Goal: Transaction & Acquisition: Subscribe to service/newsletter

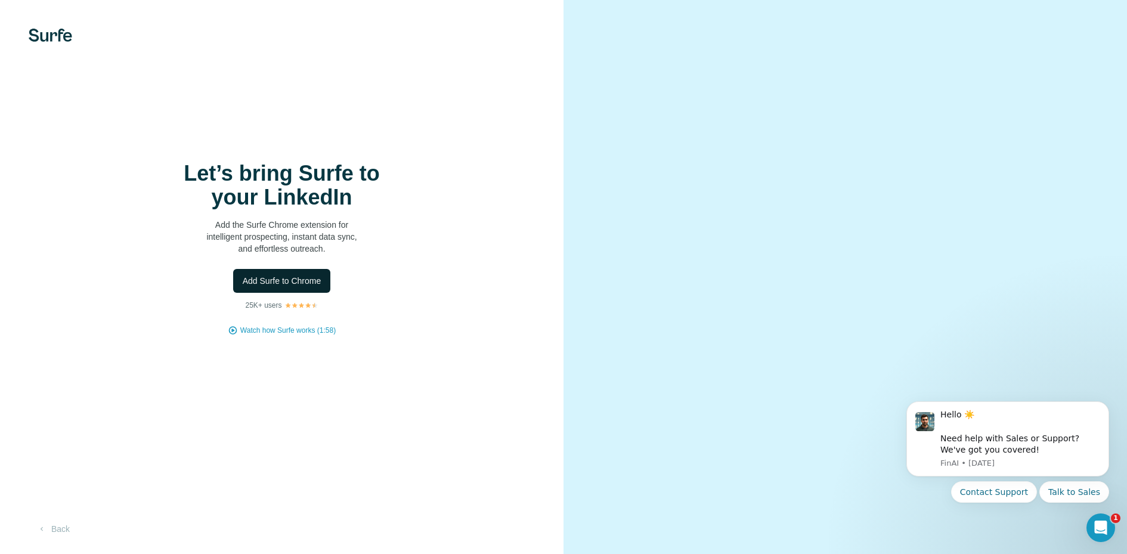
click at [285, 283] on span "Add Surfe to Chrome" at bounding box center [282, 281] width 79 height 12
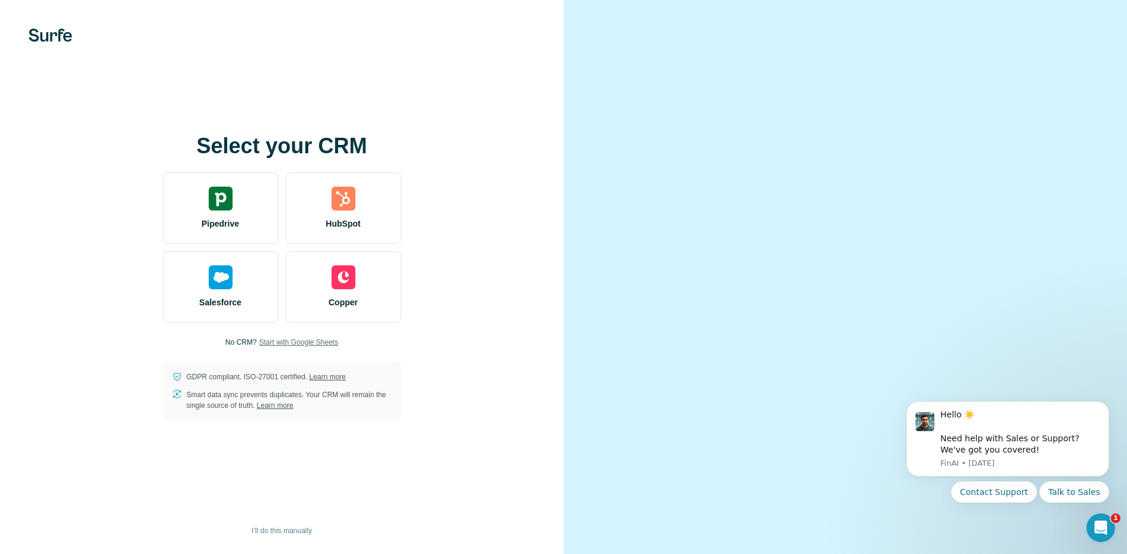
click at [306, 343] on span "Start with Google Sheets" at bounding box center [298, 342] width 79 height 11
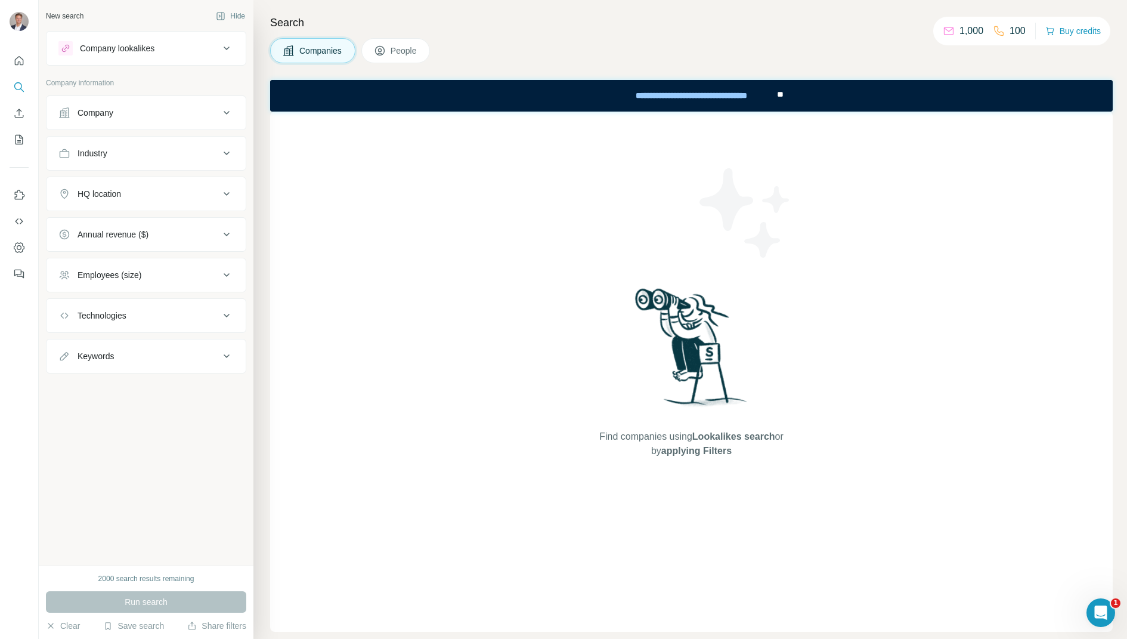
click at [137, 113] on div "Company" at bounding box center [138, 113] width 161 height 12
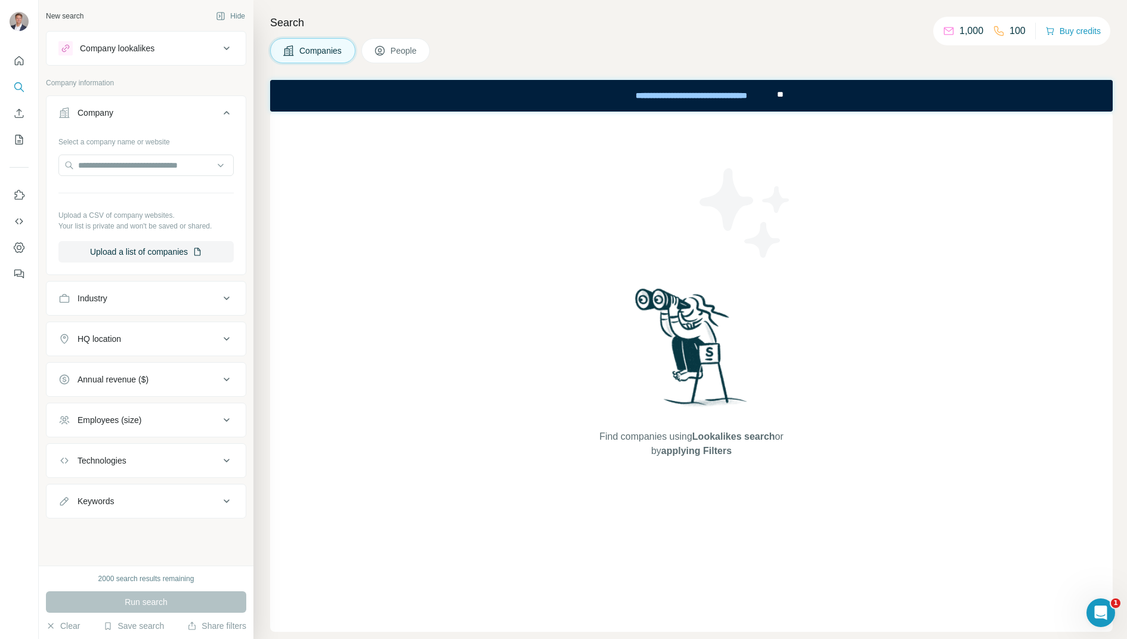
click at [137, 113] on div "Company" at bounding box center [138, 113] width 161 height 12
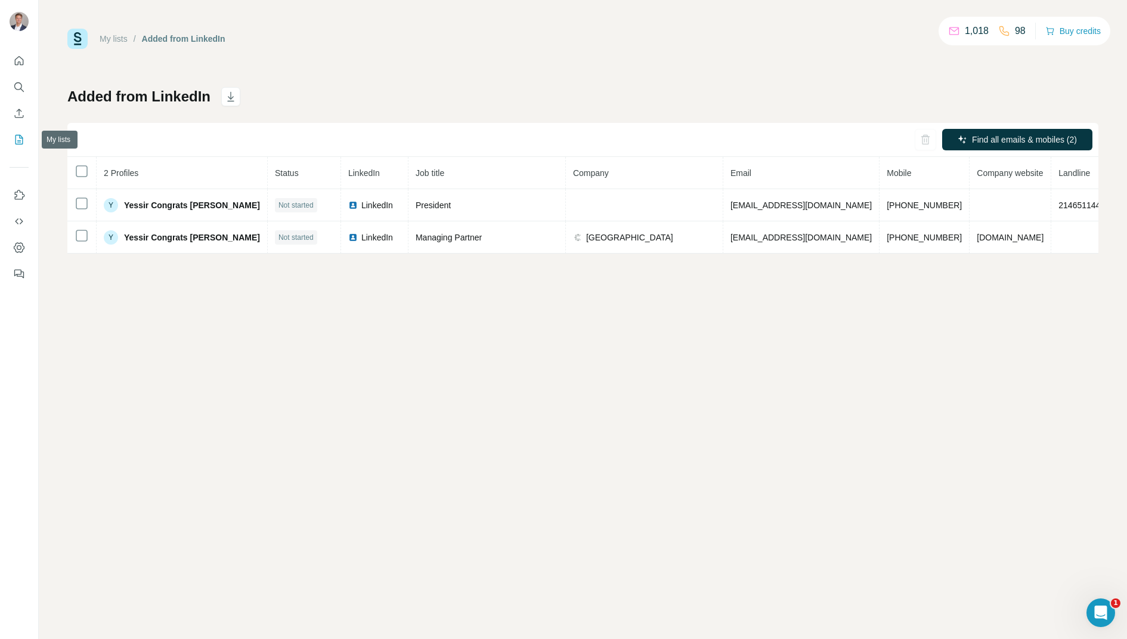
click at [23, 142] on icon "My lists" at bounding box center [20, 140] width 8 height 10
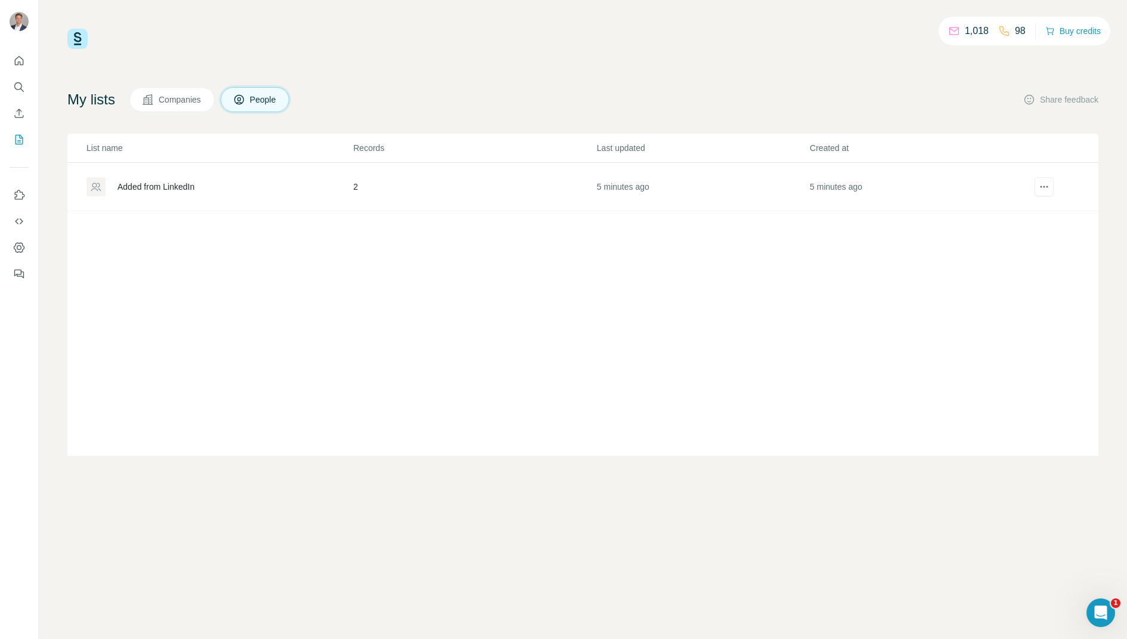
click at [238, 182] on div "Added from LinkedIn" at bounding box center [219, 186] width 266 height 19
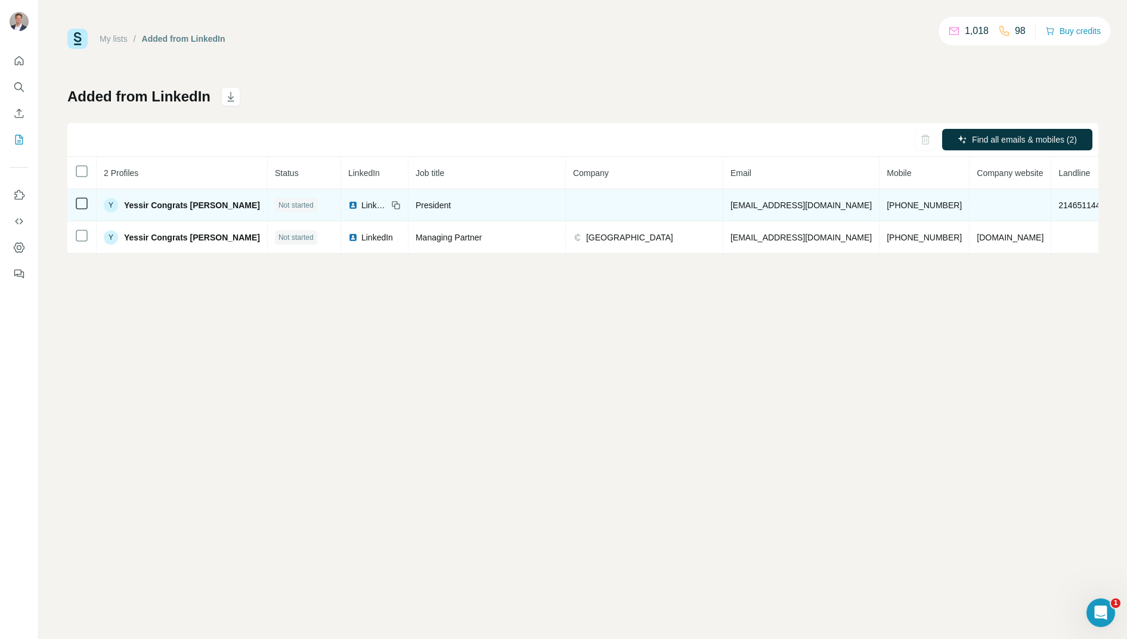
scroll to position [0, 13]
click at [162, 203] on span "Yessir Congrats [PERSON_NAME]" at bounding box center [192, 205] width 136 height 12
click at [167, 200] on span "Yessir Congrats Ryan" at bounding box center [192, 205] width 136 height 12
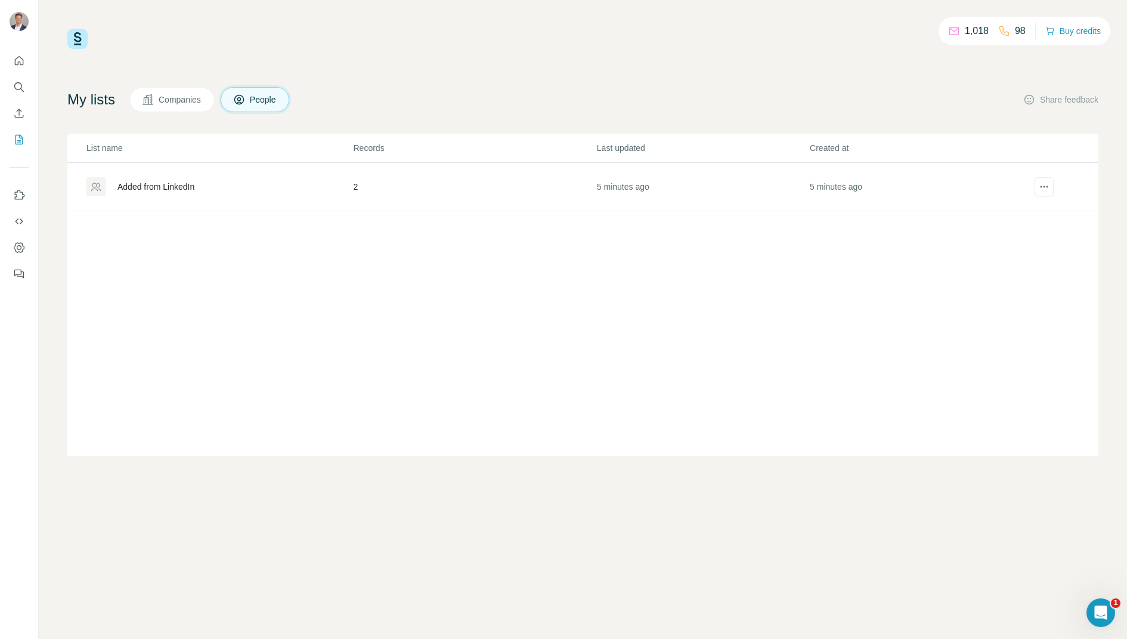
click at [176, 189] on div "Added from LinkedIn" at bounding box center [155, 187] width 77 height 12
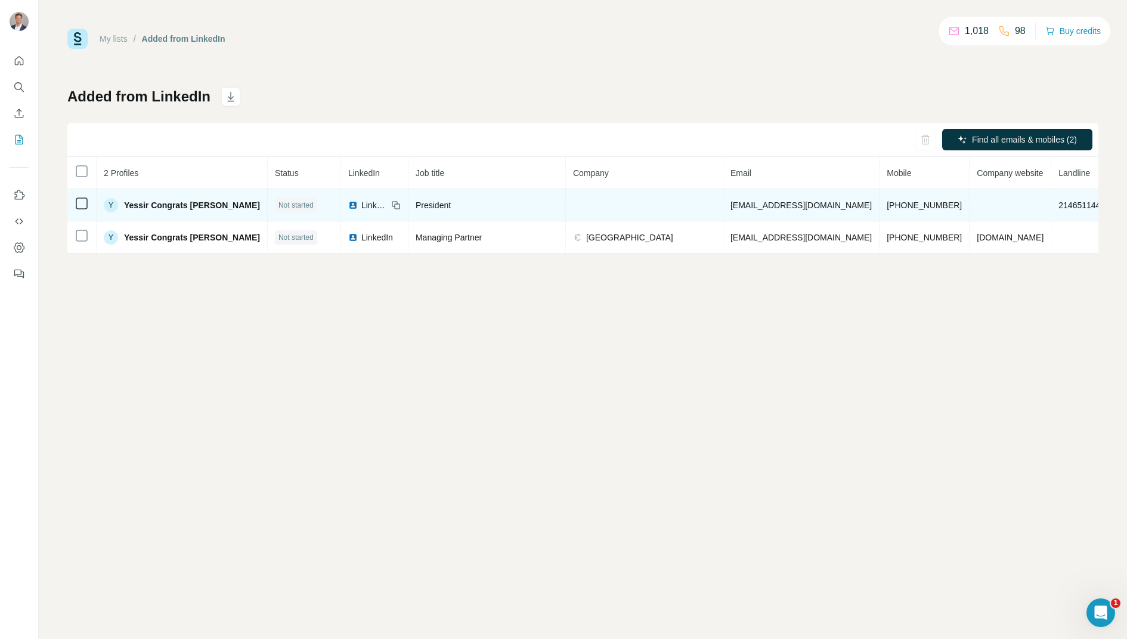
click at [178, 203] on span "Yessir Congrats Ryan" at bounding box center [192, 205] width 136 height 12
click at [113, 203] on div "Y" at bounding box center [111, 205] width 14 height 14
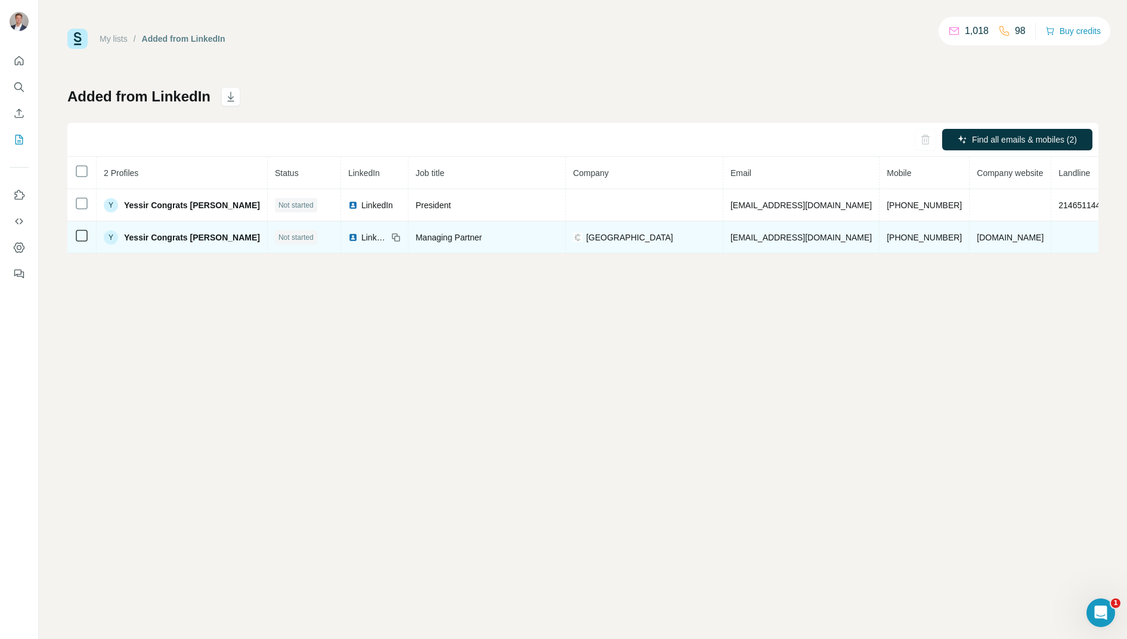
scroll to position [0, 13]
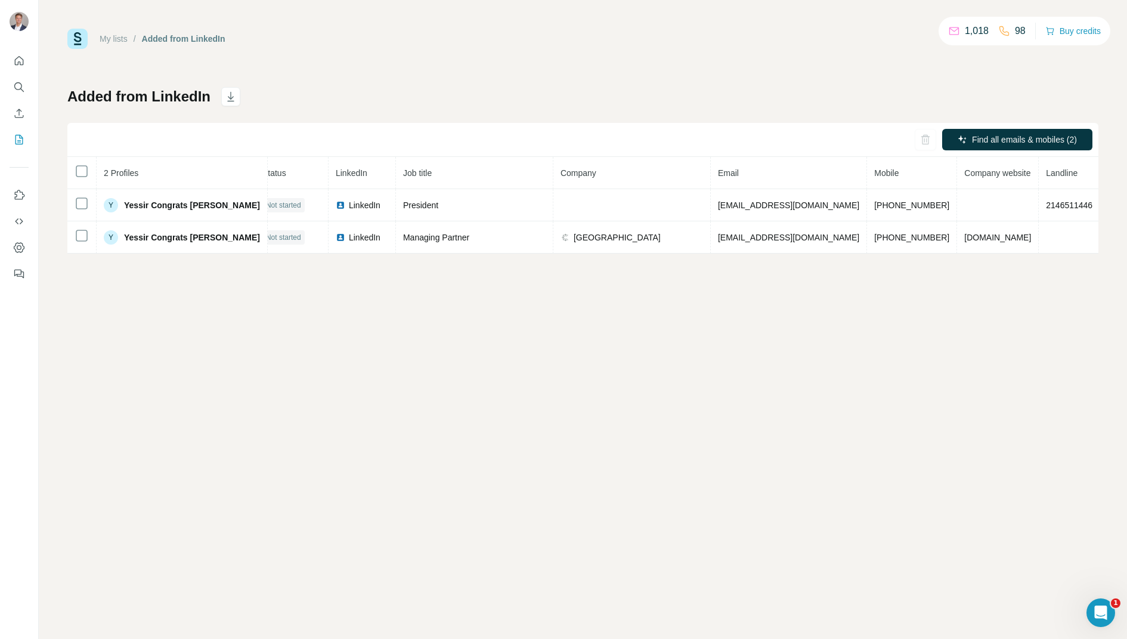
click at [123, 172] on span "2 Profiles" at bounding box center [121, 173] width 35 height 10
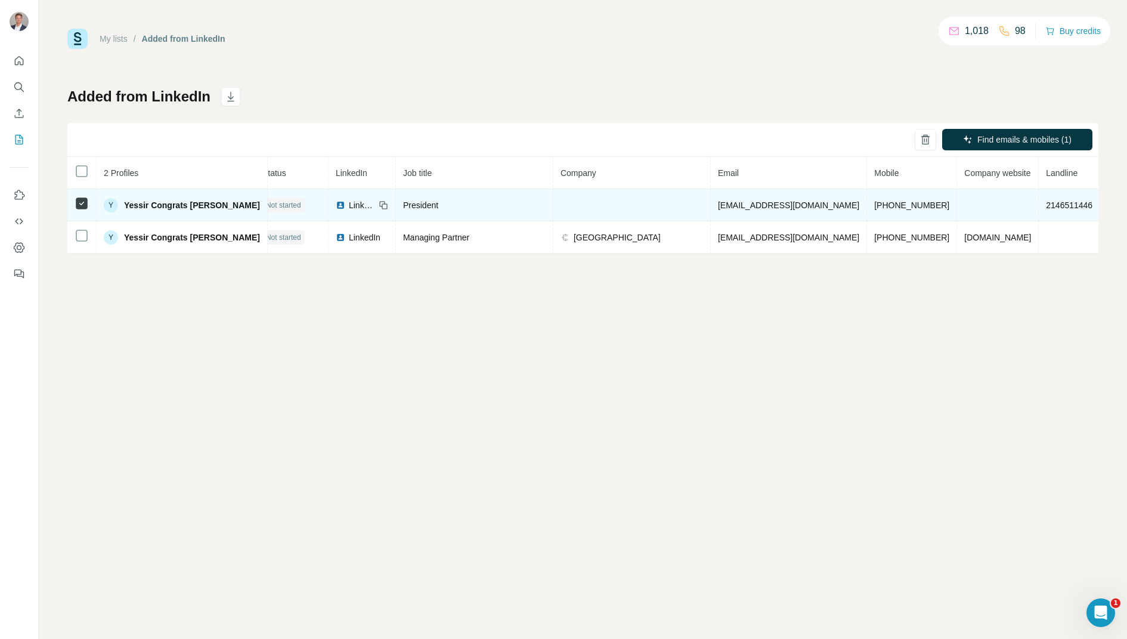
click at [114, 203] on div "Y" at bounding box center [111, 205] width 14 height 14
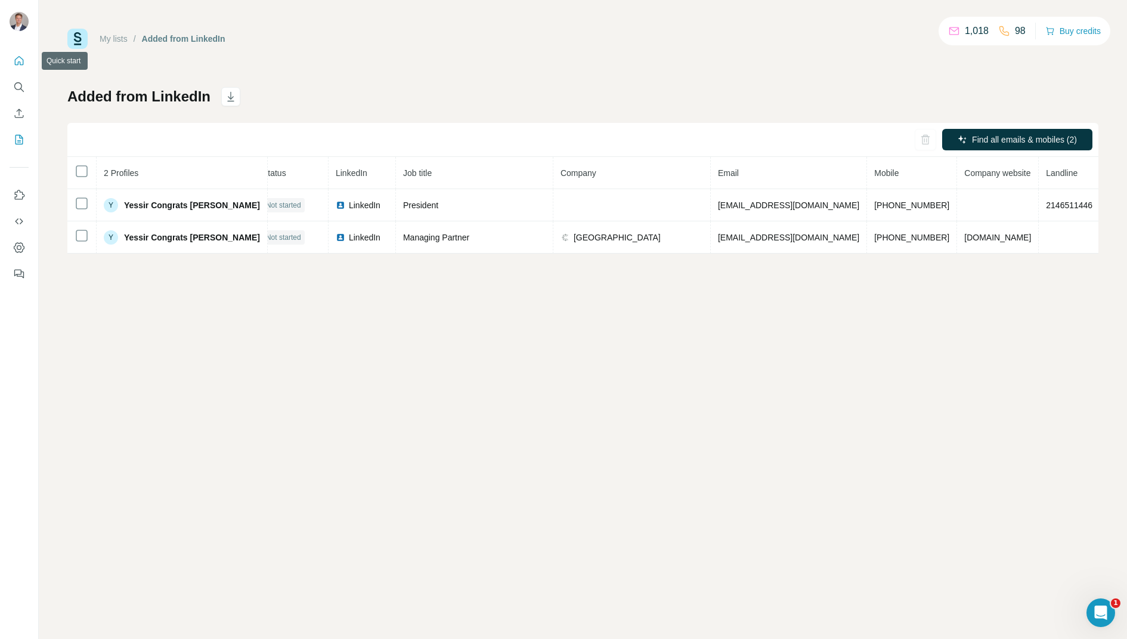
click at [23, 58] on icon "Quick start" at bounding box center [19, 61] width 12 height 12
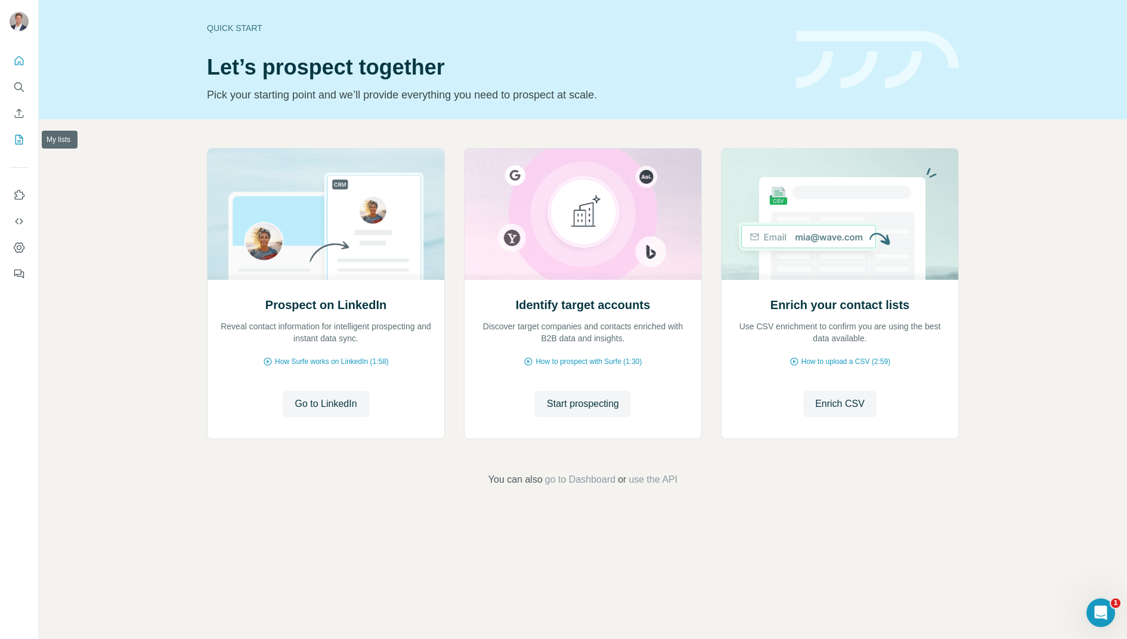
click at [23, 138] on icon "My lists" at bounding box center [19, 140] width 12 height 12
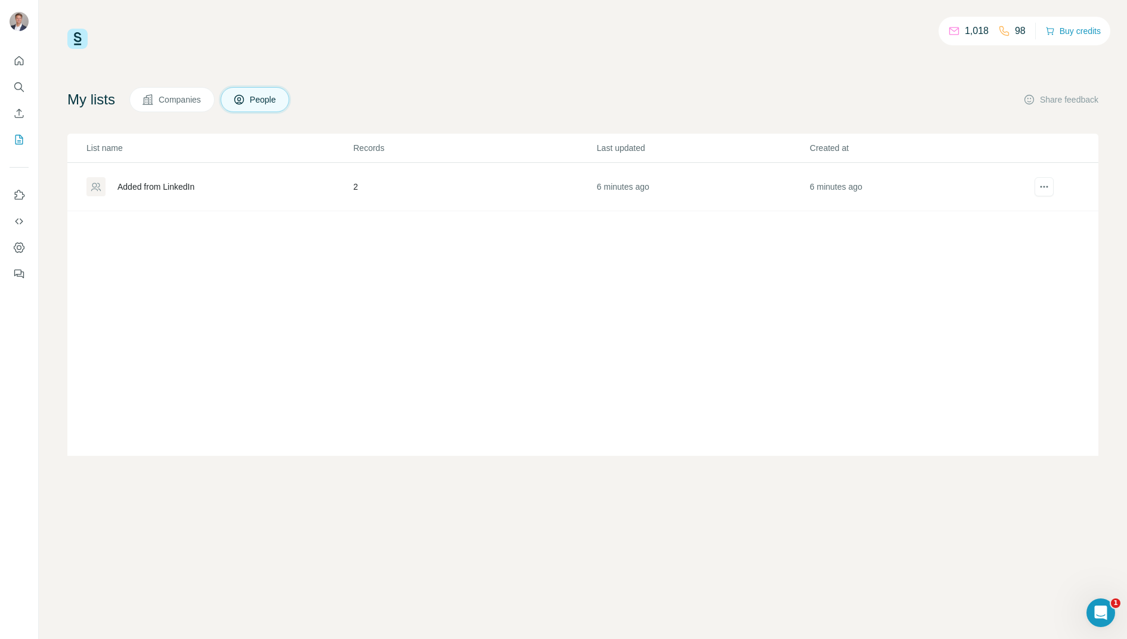
click at [161, 182] on div "Added from LinkedIn" at bounding box center [155, 187] width 77 height 12
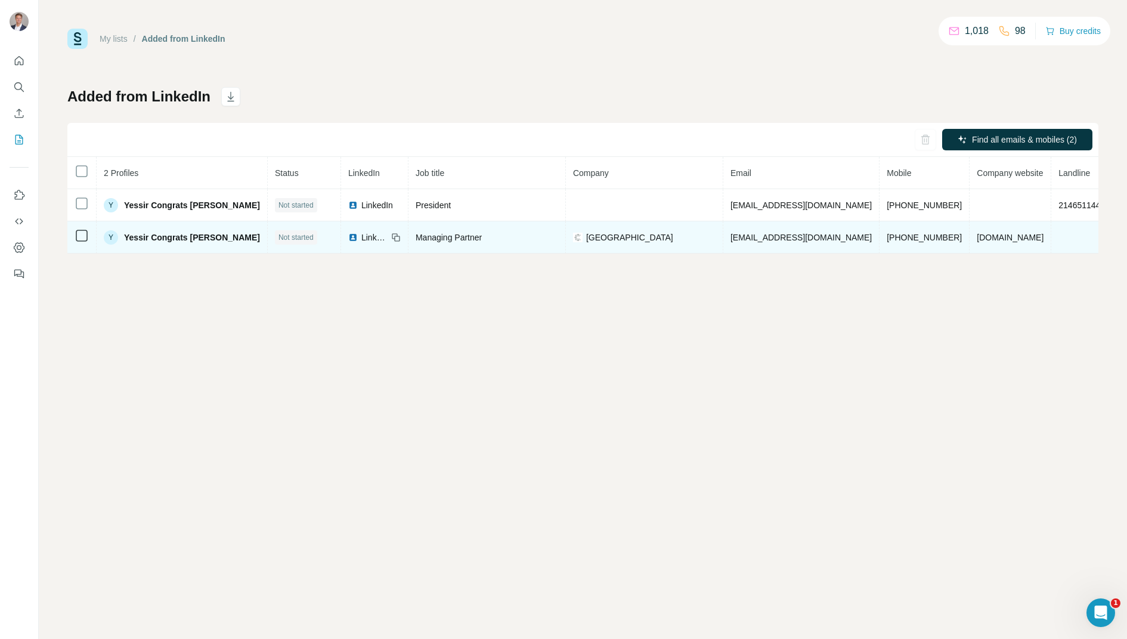
click at [586, 234] on span "[GEOGRAPHIC_DATA]" at bounding box center [629, 237] width 87 height 12
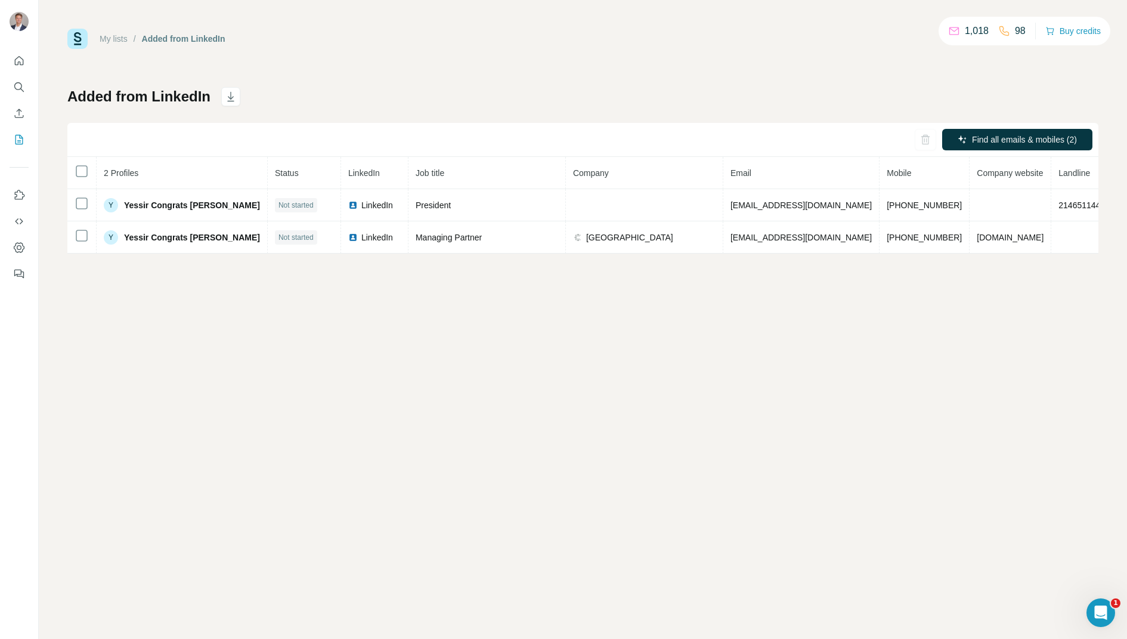
click at [621, 278] on div "My lists / Added from LinkedIn 1,018 98 Buy credits Added from LinkedIn Find al…" at bounding box center [583, 319] width 1088 height 639
click at [20, 141] on icon "My lists" at bounding box center [19, 140] width 12 height 12
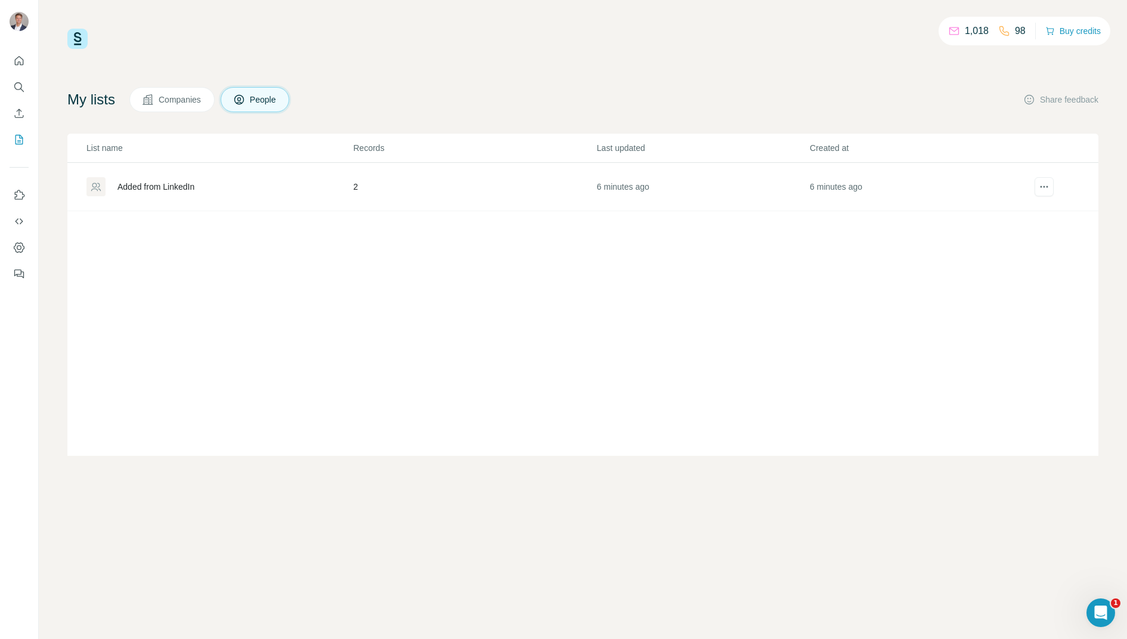
click at [179, 183] on div "Added from LinkedIn" at bounding box center [155, 187] width 77 height 12
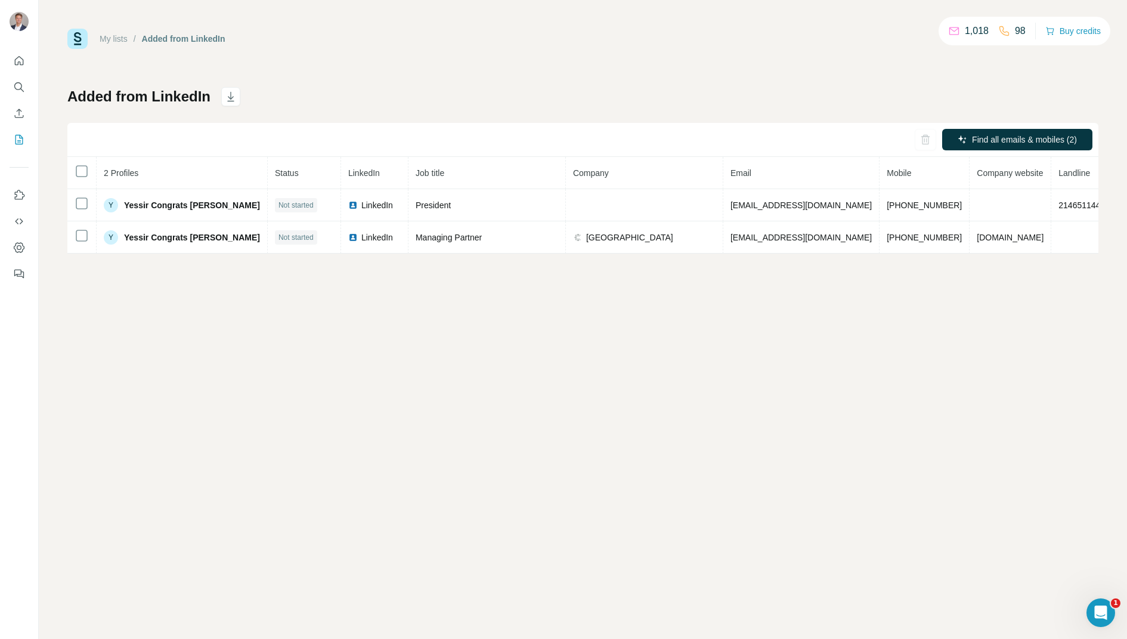
click at [20, 140] on icon "My lists" at bounding box center [19, 140] width 12 height 12
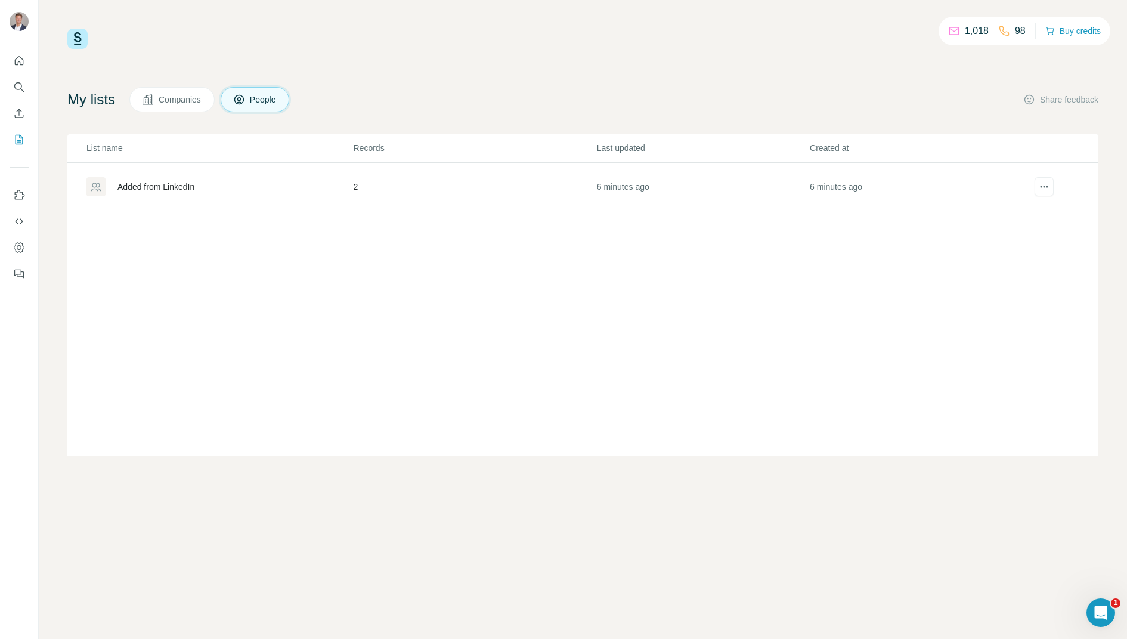
click at [168, 103] on span "Companies" at bounding box center [181, 100] width 44 height 12
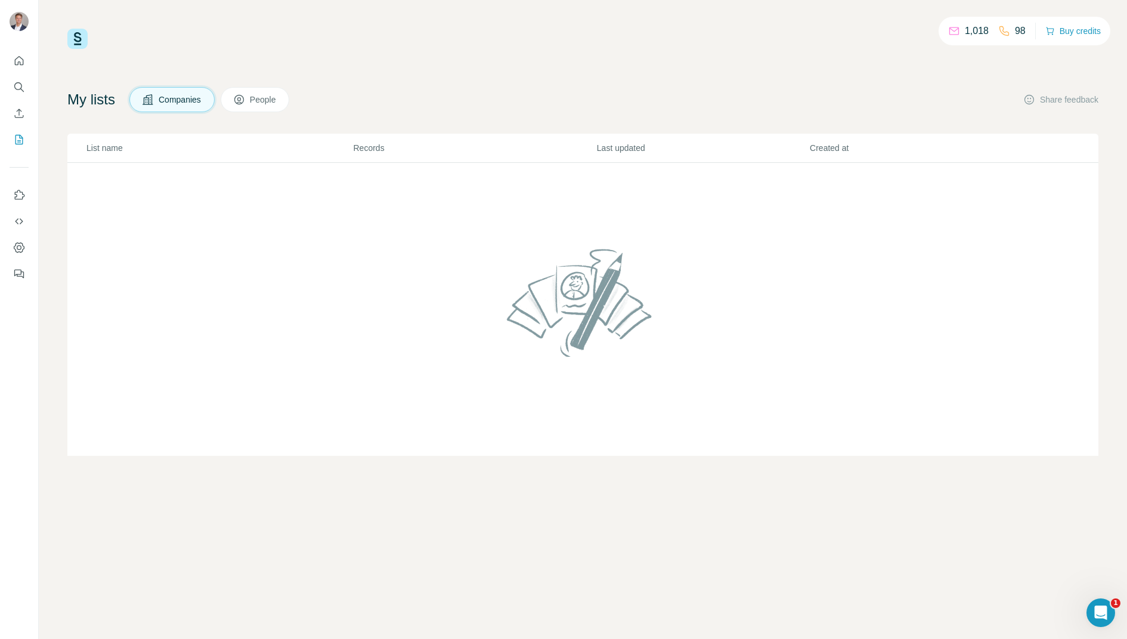
click at [261, 101] on span "People" at bounding box center [263, 100] width 27 height 12
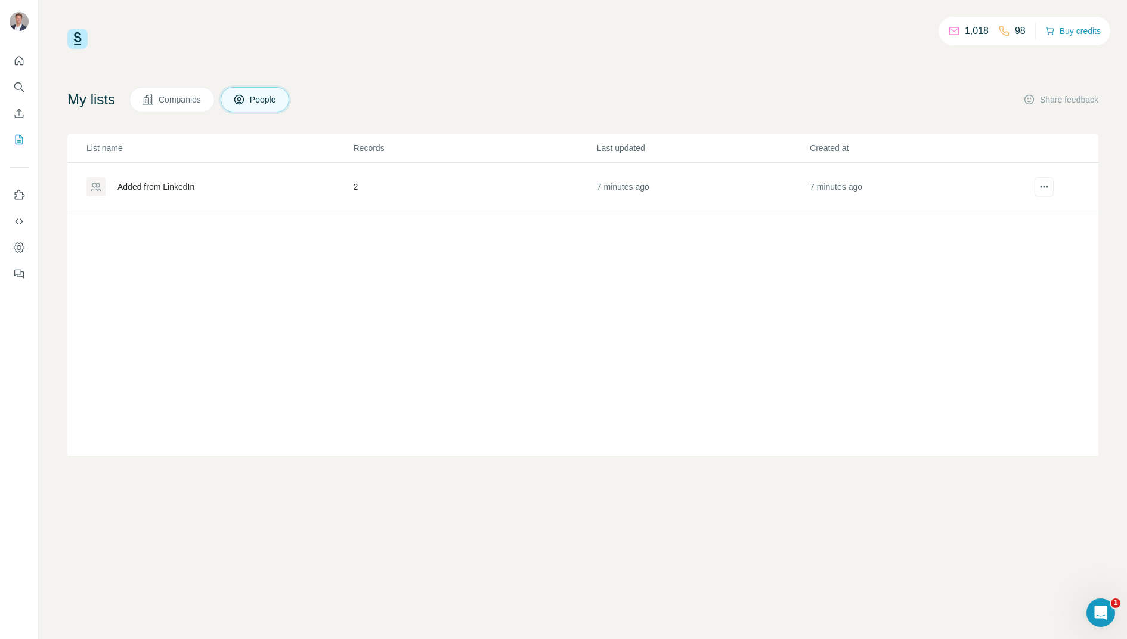
click at [202, 187] on div "Added from LinkedIn" at bounding box center [219, 186] width 266 height 19
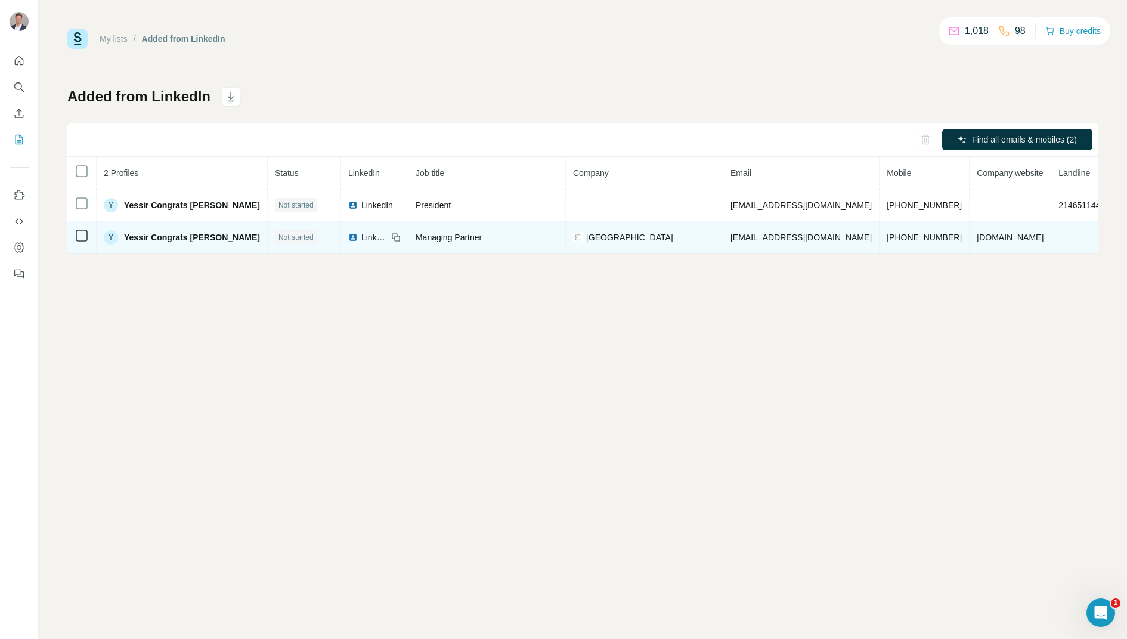
click at [586, 236] on span "[GEOGRAPHIC_DATA]" at bounding box center [629, 237] width 87 height 12
copy span "[GEOGRAPHIC_DATA]"
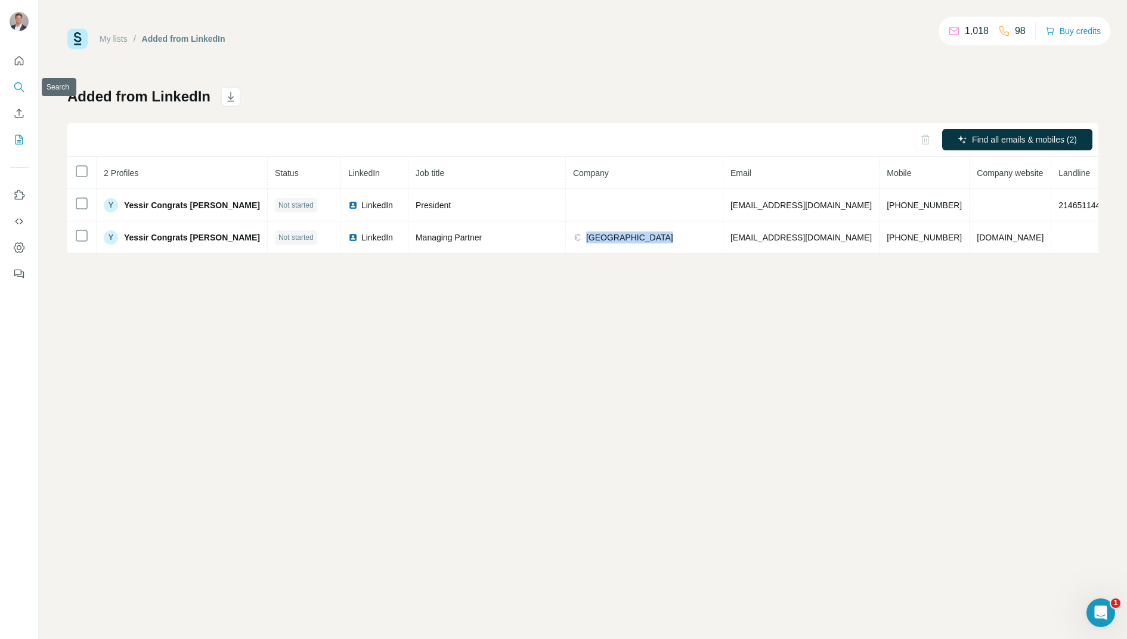
click at [17, 86] on icon "Search" at bounding box center [19, 87] width 12 height 12
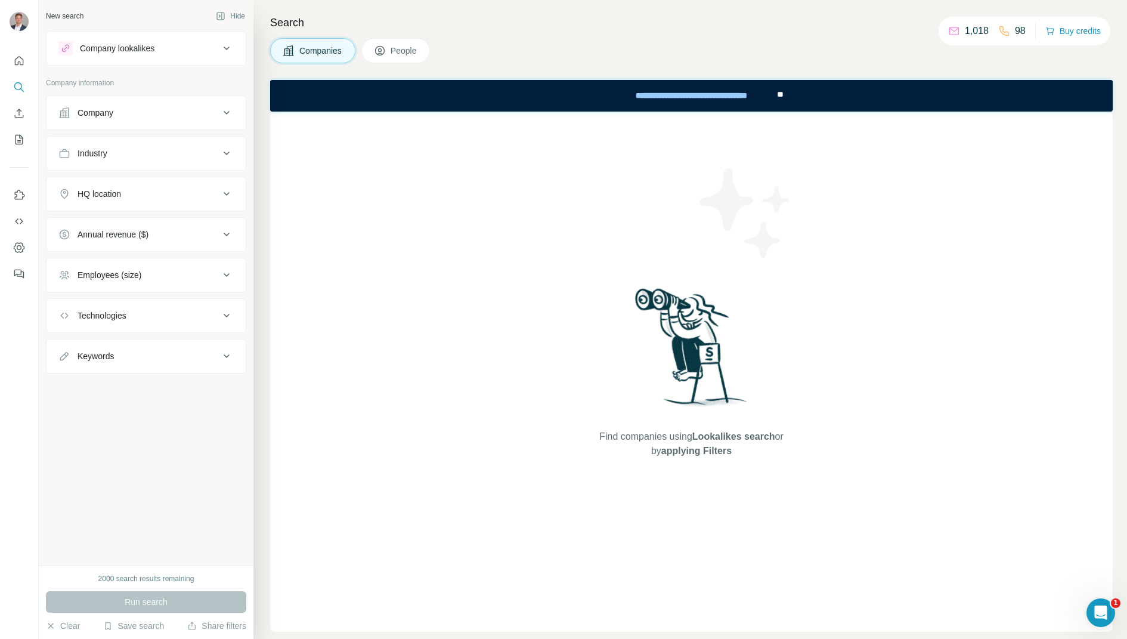
click at [135, 113] on div "Company" at bounding box center [138, 113] width 161 height 12
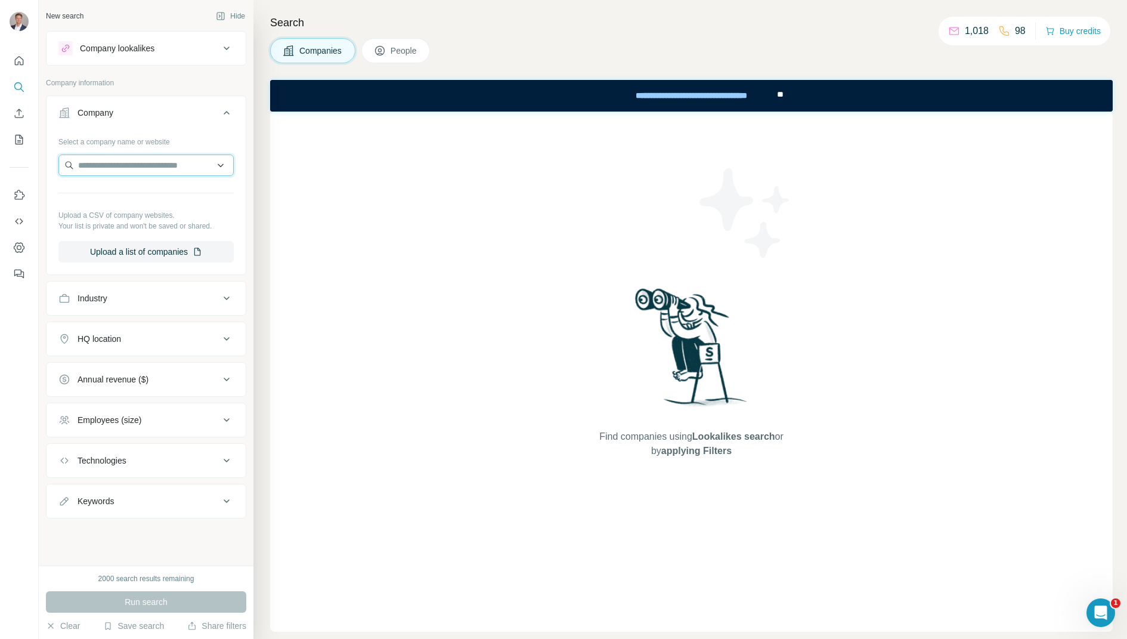
click at [138, 159] on input "text" at bounding box center [145, 164] width 175 height 21
paste input "**********"
type input "**********"
click at [241, 231] on div "Select a company name or website Upload a CSV of company websites. Your list is…" at bounding box center [146, 202] width 199 height 140
click at [176, 49] on div "Company lookalikes" at bounding box center [138, 48] width 161 height 14
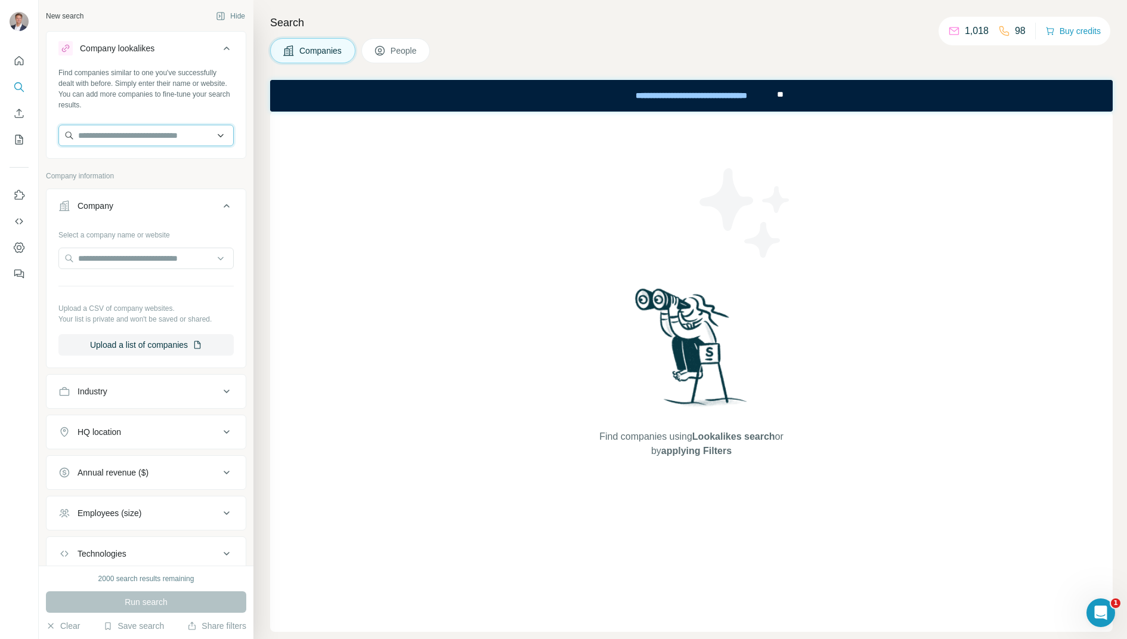
click at [138, 132] on input "text" at bounding box center [145, 135] width 175 height 21
paste input "**********"
type input "**********"
drag, startPoint x: 193, startPoint y: 137, endPoint x: 37, endPoint y: 137, distance: 156.2
click at [36, 137] on div "**********" at bounding box center [563, 319] width 1127 height 639
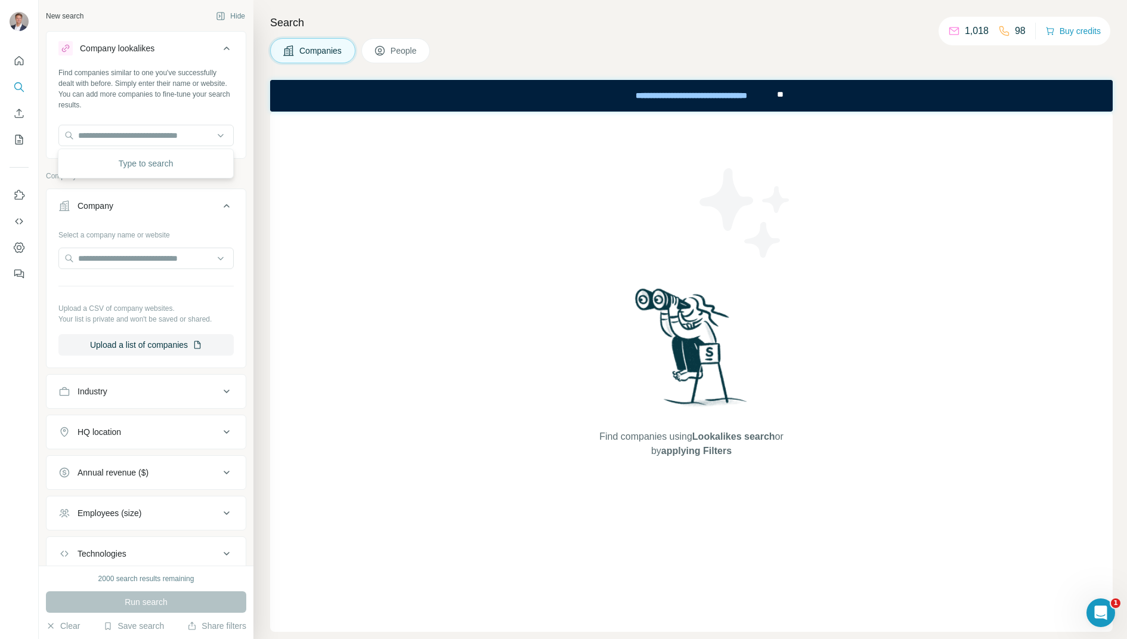
click at [281, 141] on div "Find companies using Lookalikes search or by applying Filters" at bounding box center [691, 371] width 842 height 520
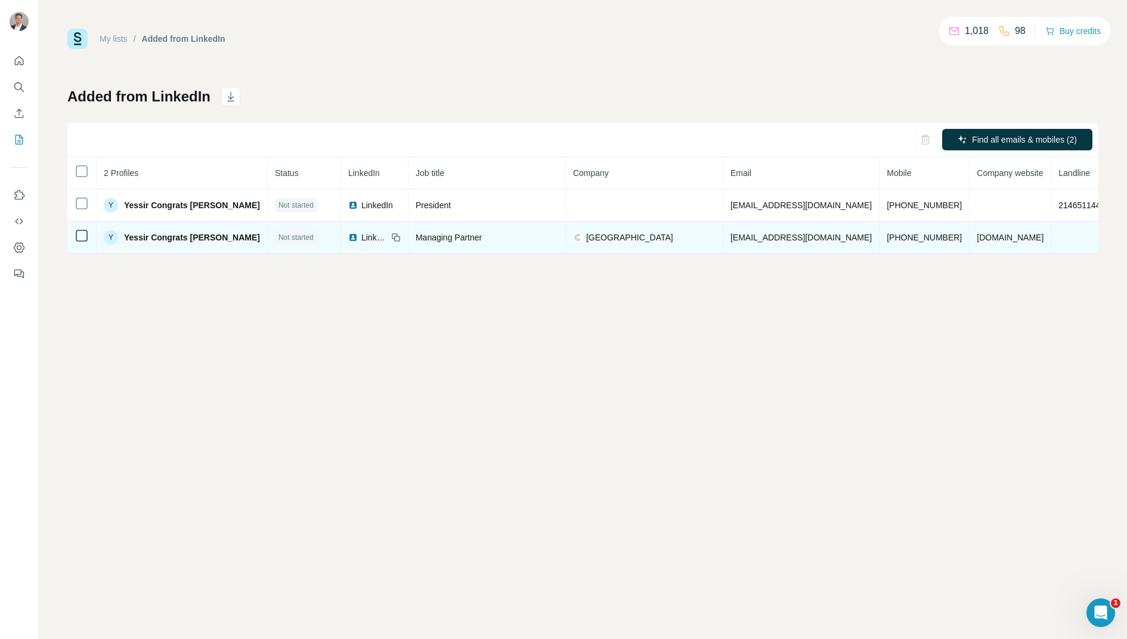
click at [416, 239] on span "Managing Partner" at bounding box center [449, 238] width 66 height 10
click at [586, 234] on span "[GEOGRAPHIC_DATA]" at bounding box center [629, 237] width 87 height 12
click at [964, 236] on span "[DOMAIN_NAME]" at bounding box center [997, 238] width 67 height 10
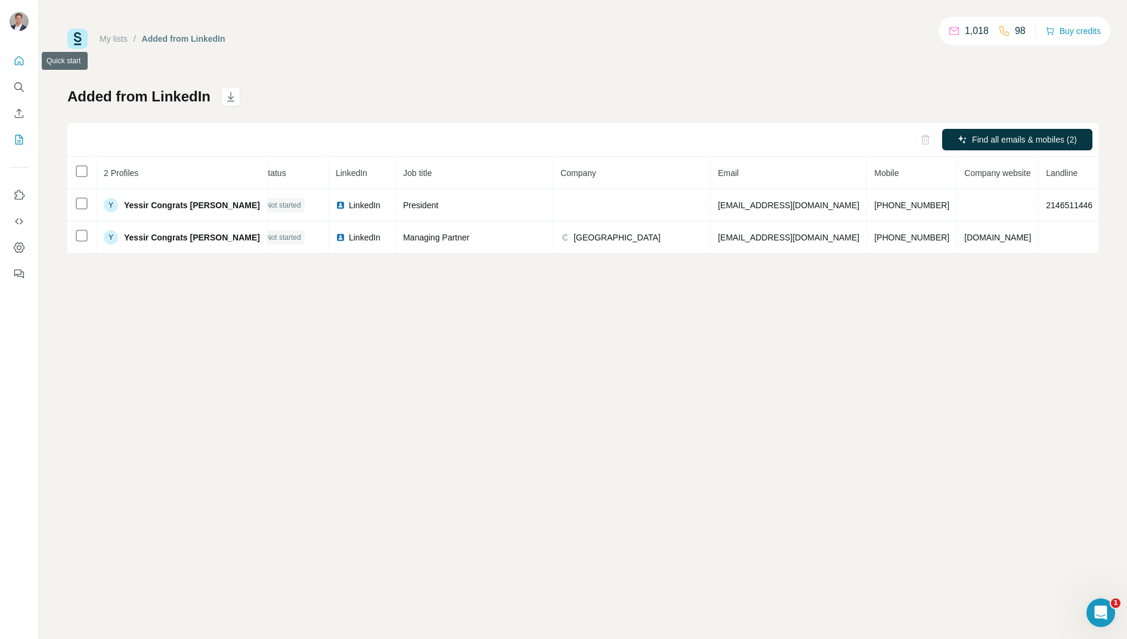
click at [26, 55] on button "Quick start" at bounding box center [19, 60] width 19 height 21
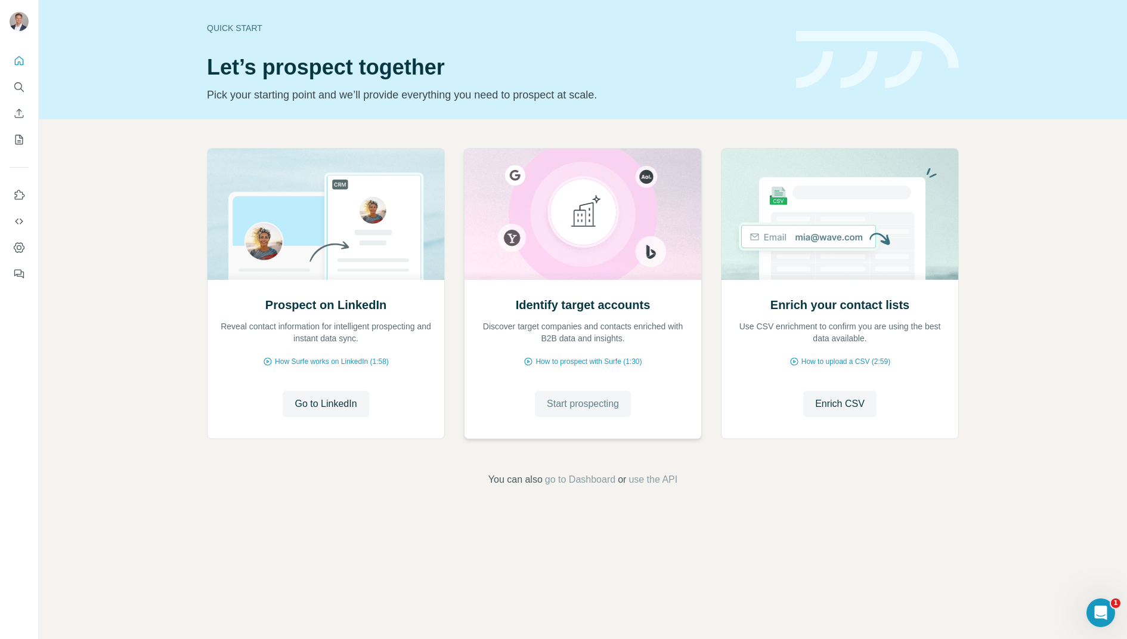
click at [572, 407] on span "Start prospecting" at bounding box center [583, 403] width 72 height 14
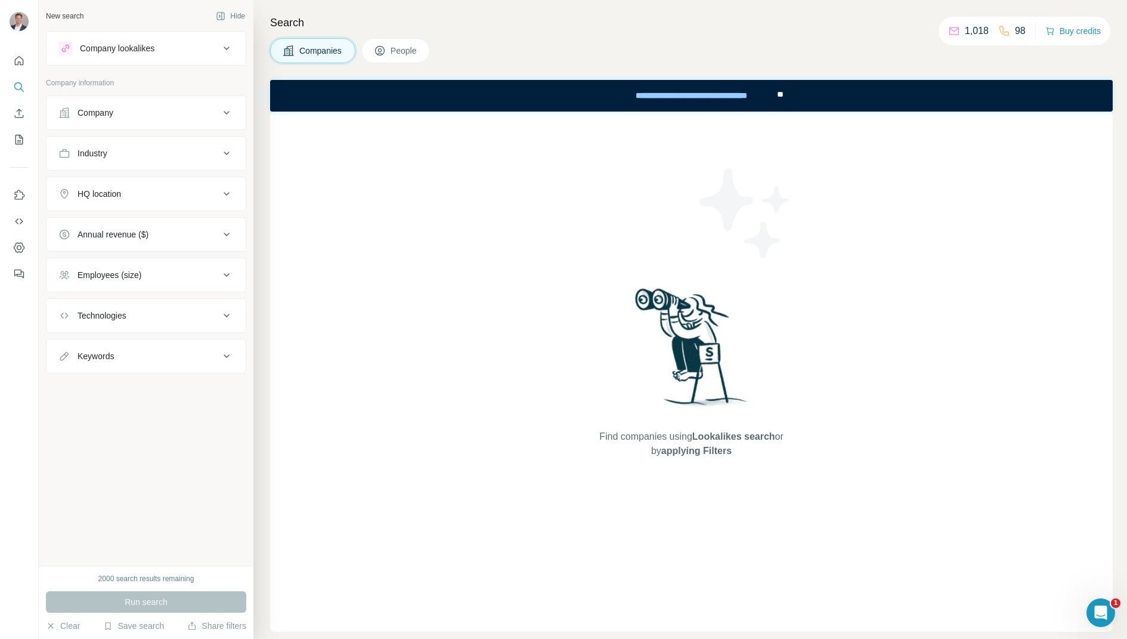
click at [720, 436] on span "Lookalikes search" at bounding box center [733, 436] width 83 height 10
click at [133, 49] on div "Company lookalikes" at bounding box center [117, 48] width 75 height 12
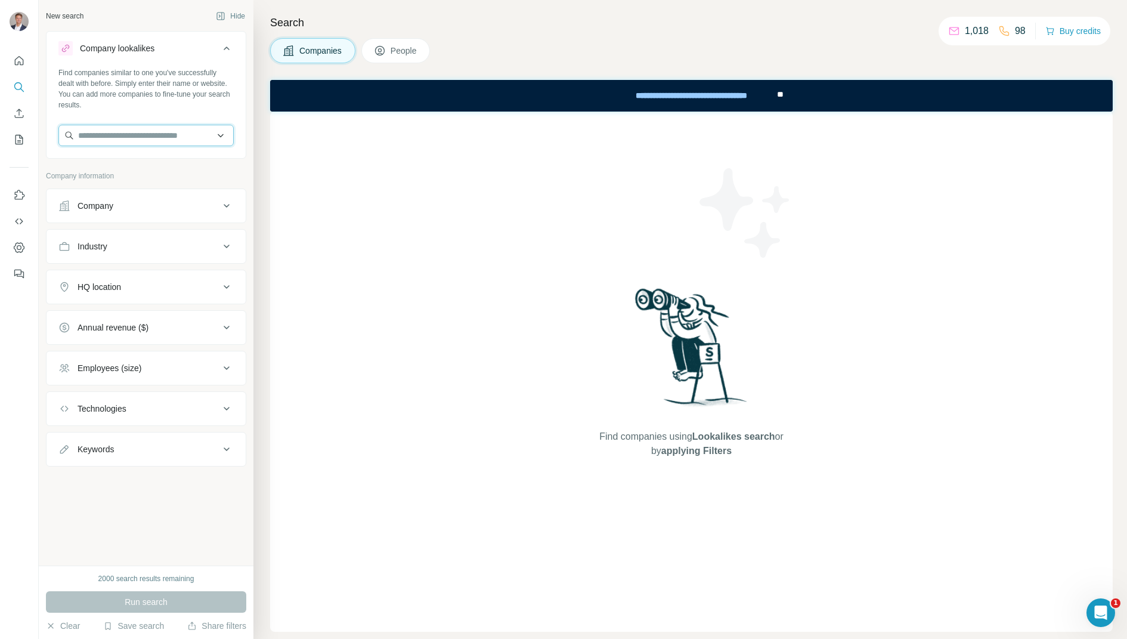
click at [136, 128] on input "text" at bounding box center [145, 135] width 175 height 21
click at [216, 132] on input "text" at bounding box center [145, 135] width 175 height 21
click at [222, 132] on input "text" at bounding box center [145, 135] width 175 height 21
click at [188, 134] on input "text" at bounding box center [145, 135] width 175 height 21
type input "*****"
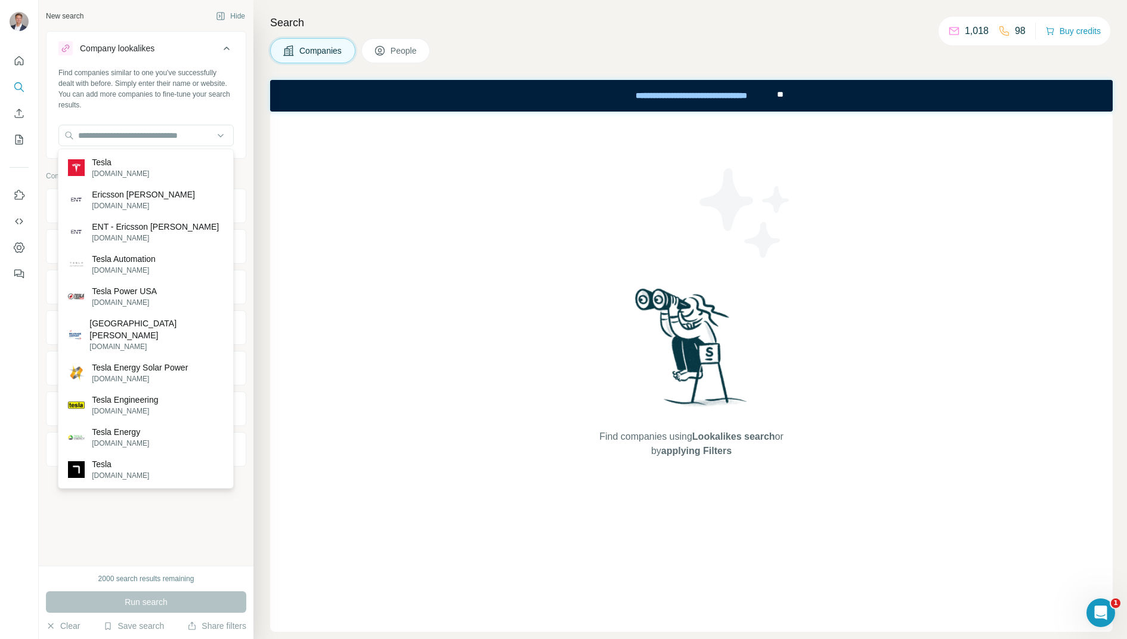
click at [244, 131] on div "Find companies similar to one you've successfully dealt with before. Simply ent…" at bounding box center [146, 111] width 199 height 88
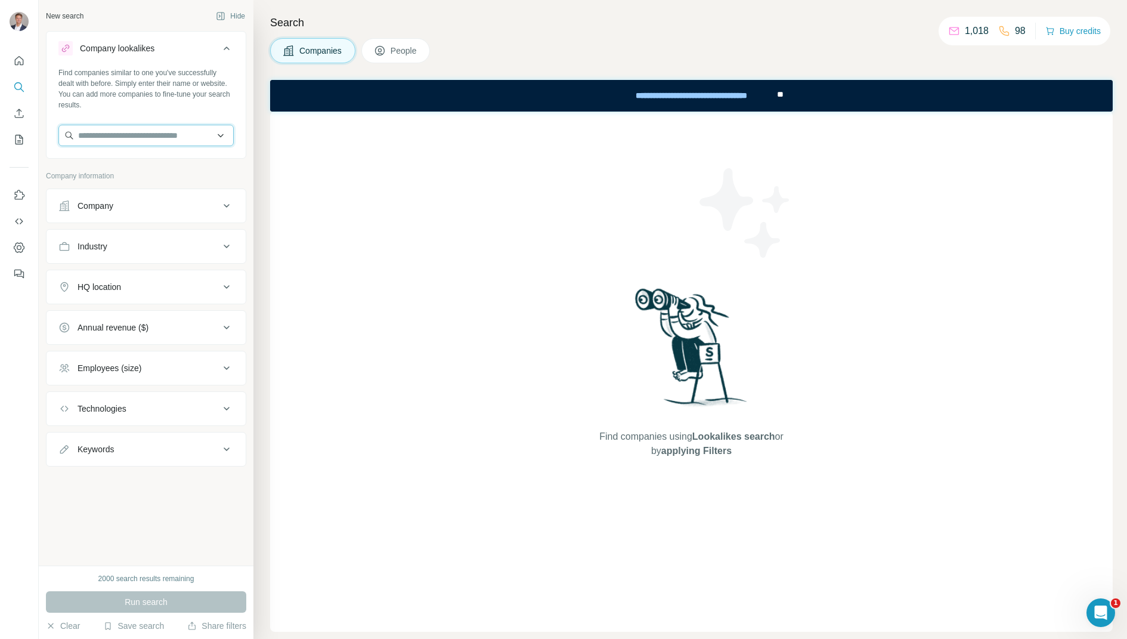
click at [171, 134] on input "text" at bounding box center [145, 135] width 175 height 21
type input "*****"
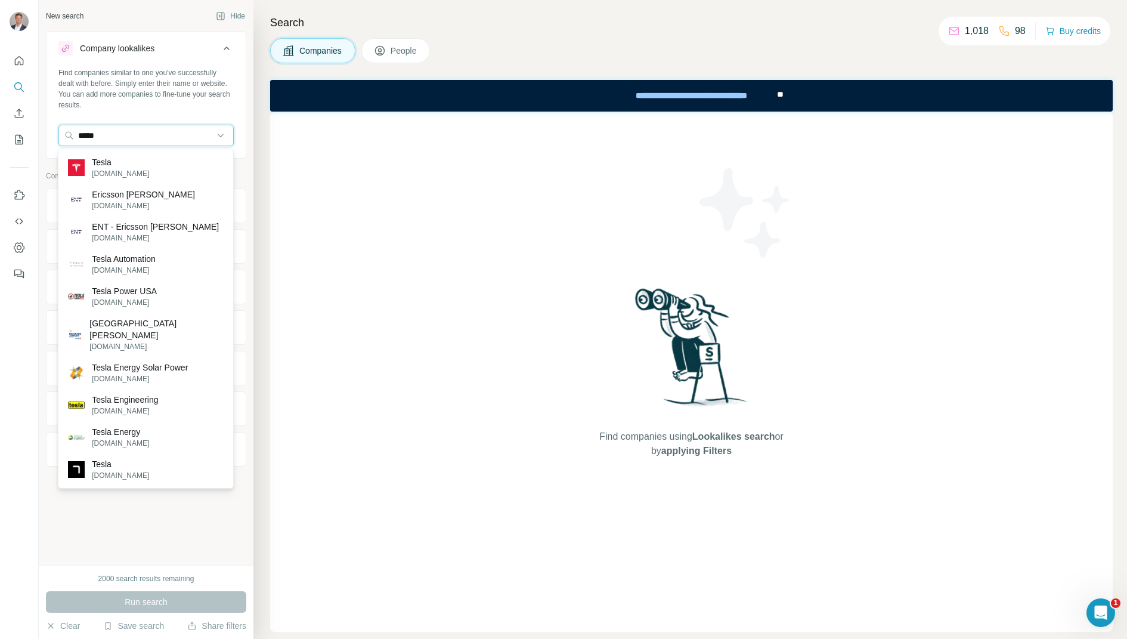
drag, startPoint x: 131, startPoint y: 137, endPoint x: 42, endPoint y: 137, distance: 88.8
click at [42, 137] on div "New search Hide Company lookalikes Find companies similar to one you've success…" at bounding box center [146, 282] width 215 height 565
type input "*****"
click at [166, 153] on div "Tesla [DOMAIN_NAME]" at bounding box center [146, 167] width 170 height 32
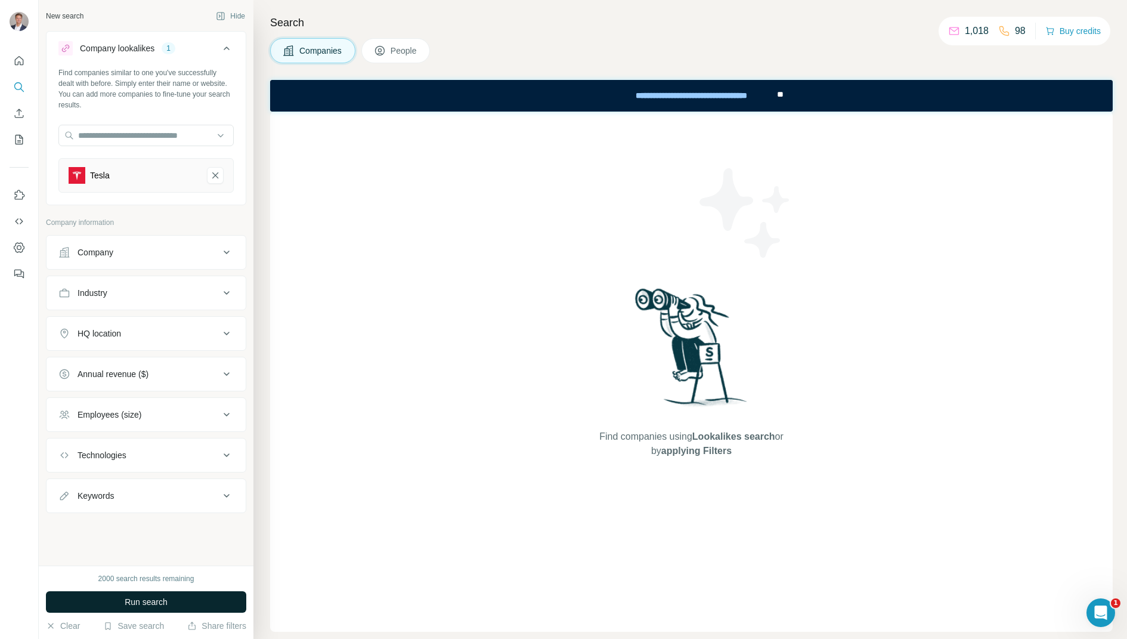
click at [148, 603] on span "Run search" at bounding box center [146, 602] width 43 height 12
